Goal: Entertainment & Leisure: Consume media (video, audio)

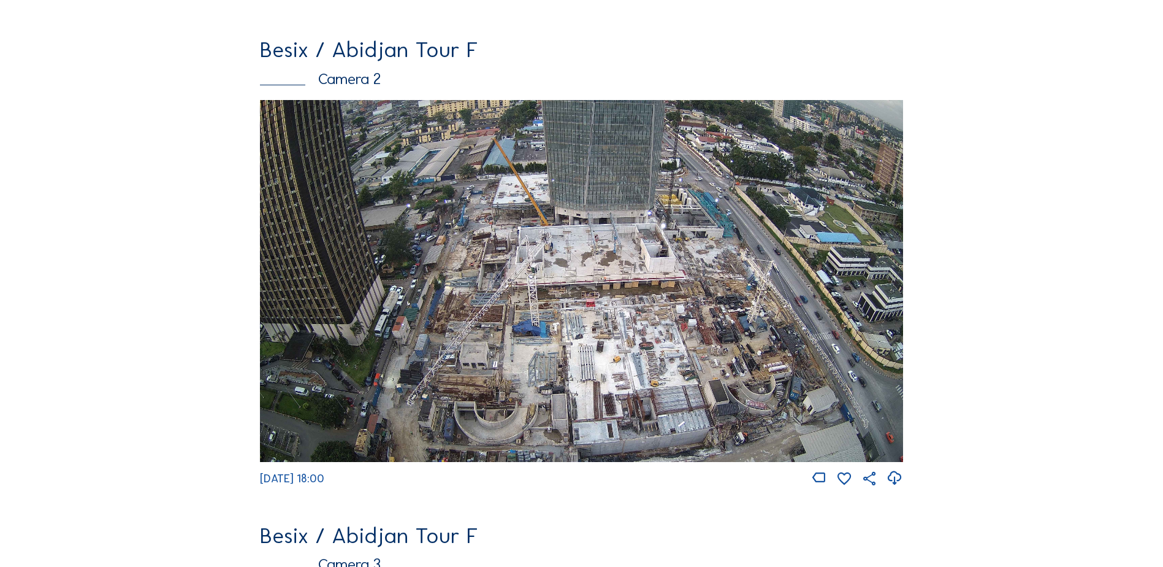
scroll to position [552, 0]
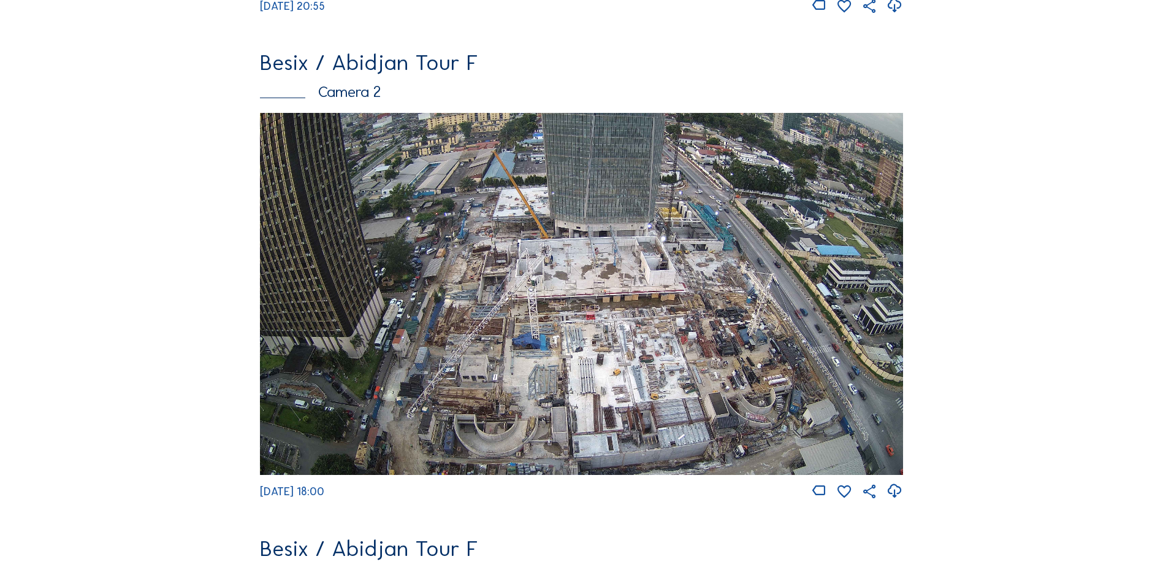
click at [580, 261] on img at bounding box center [581, 294] width 643 height 362
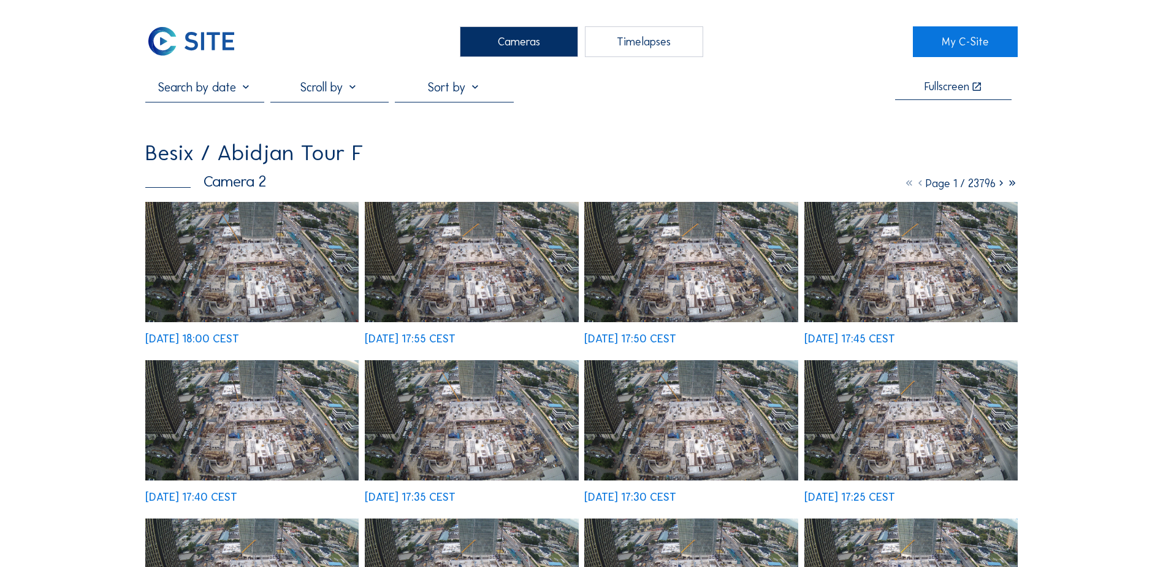
click at [672, 29] on div "Timelapses" at bounding box center [644, 41] width 118 height 31
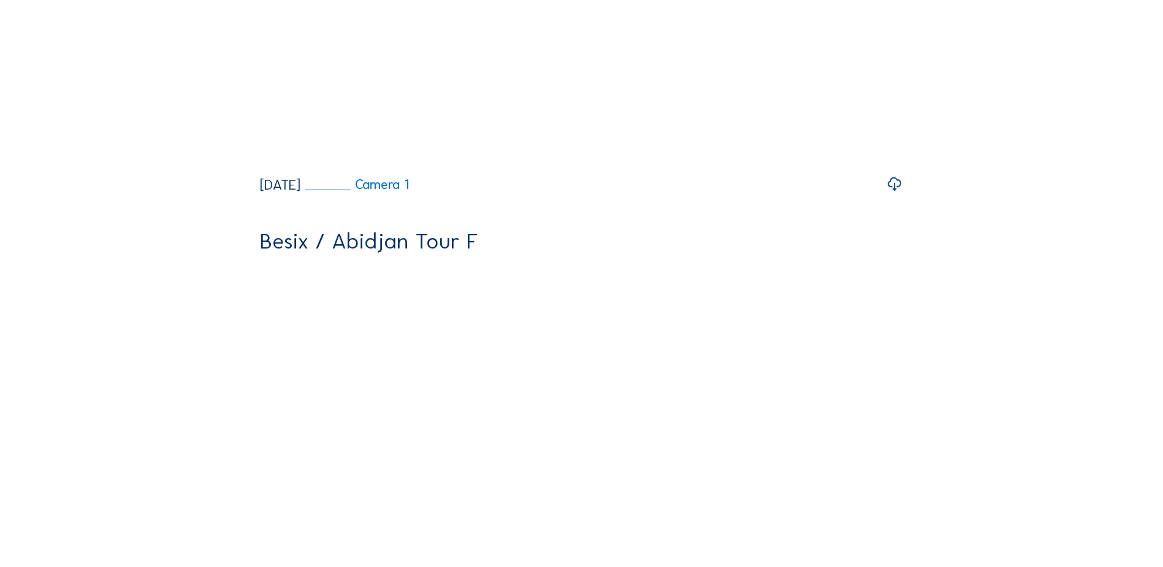
scroll to position [491, 0]
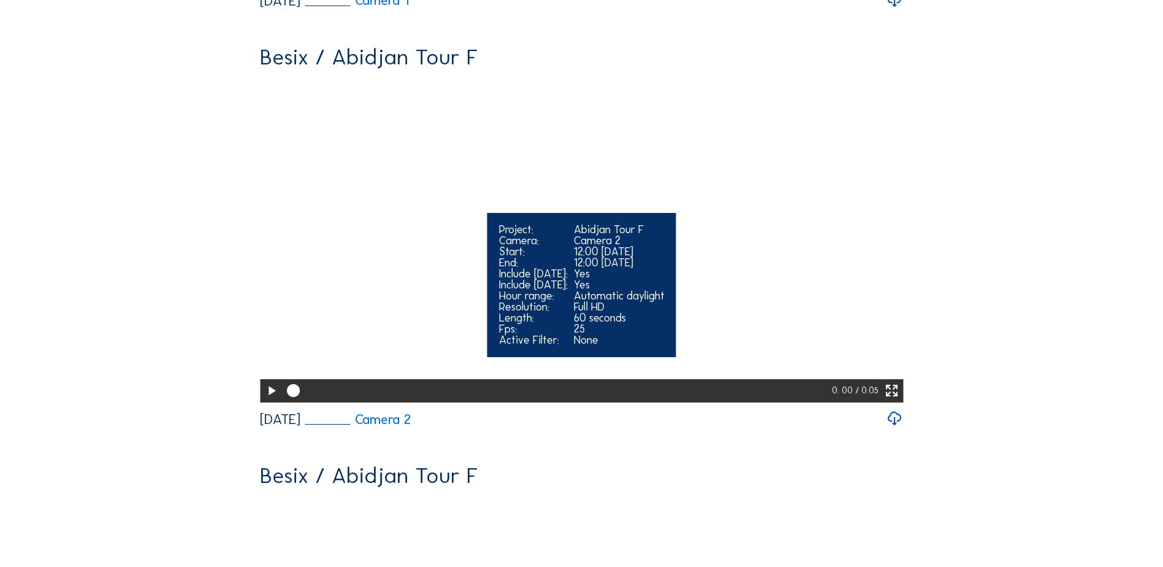
click at [267, 400] on icon at bounding box center [271, 390] width 15 height 19
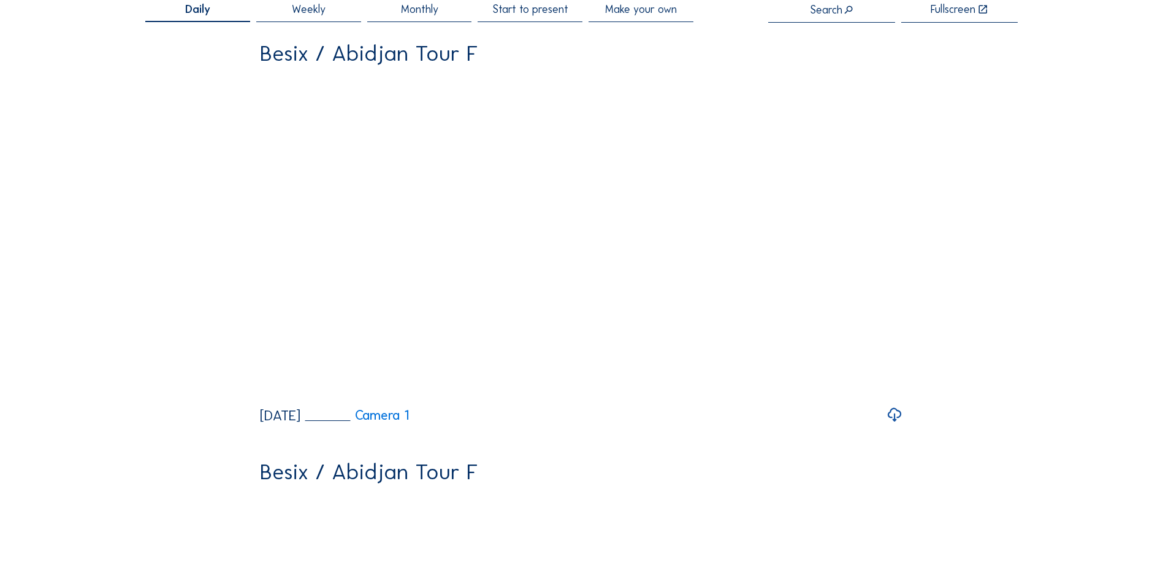
scroll to position [184, 0]
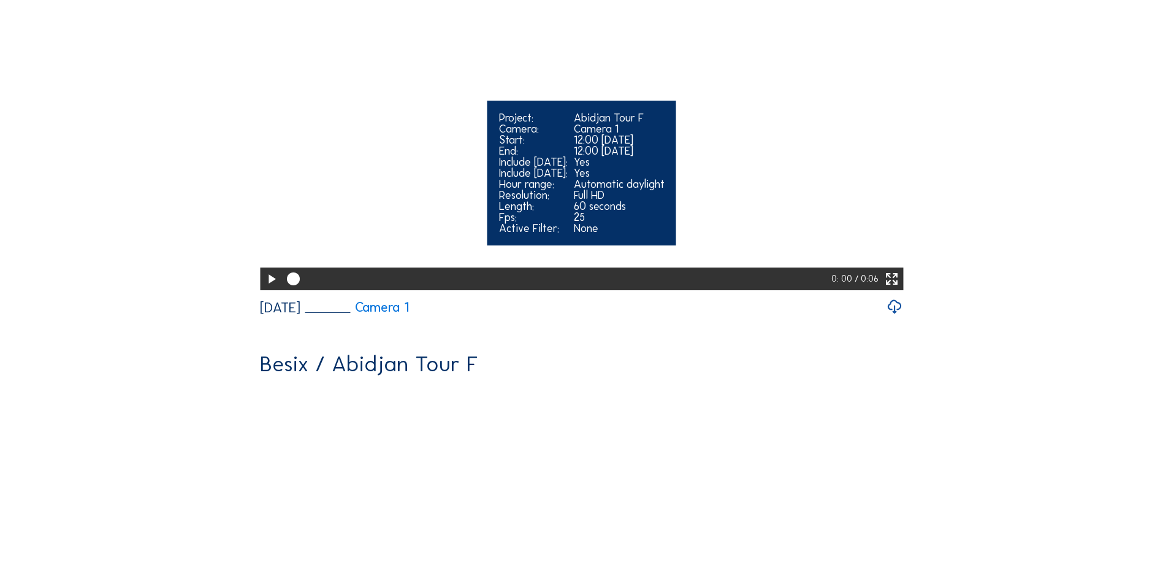
click at [270, 289] on icon at bounding box center [271, 279] width 15 height 19
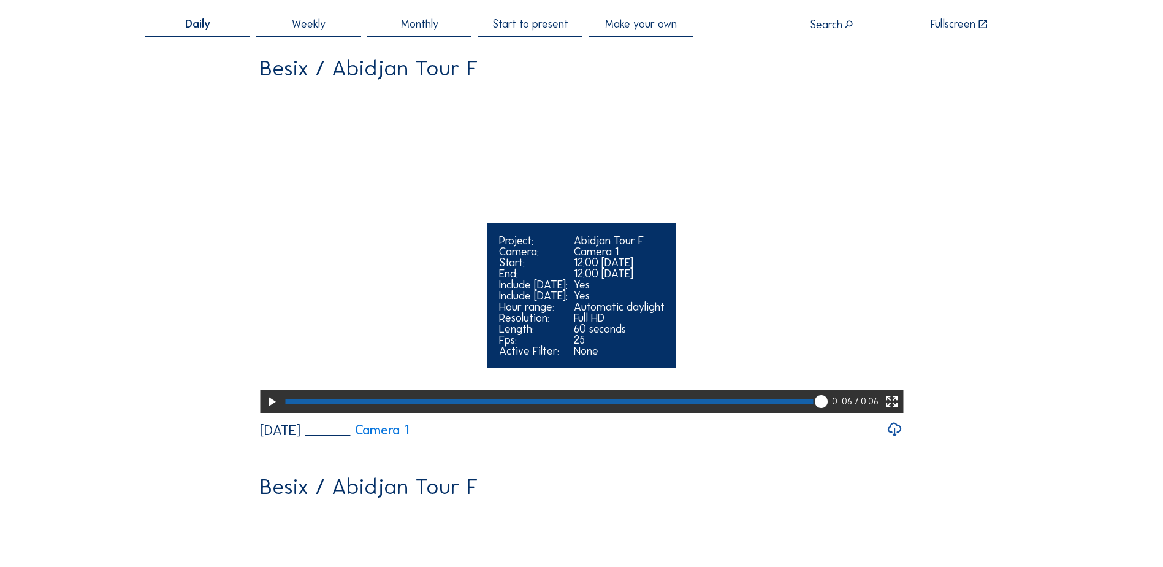
scroll to position [491, 0]
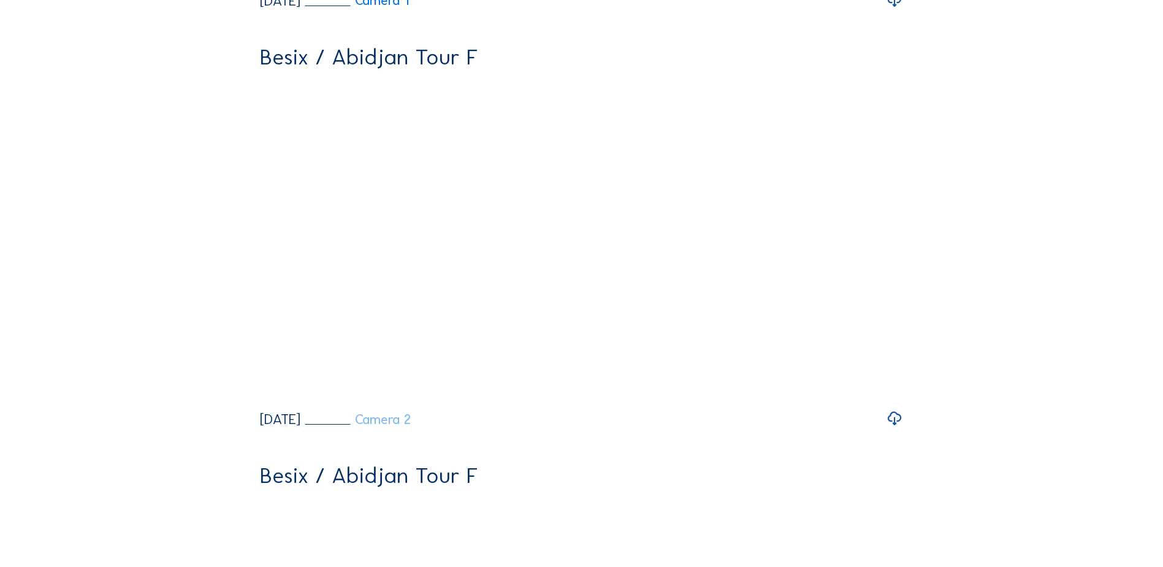
click at [412, 426] on link "Camera 2" at bounding box center [358, 419] width 106 height 13
